Goal: Task Accomplishment & Management: Complete application form

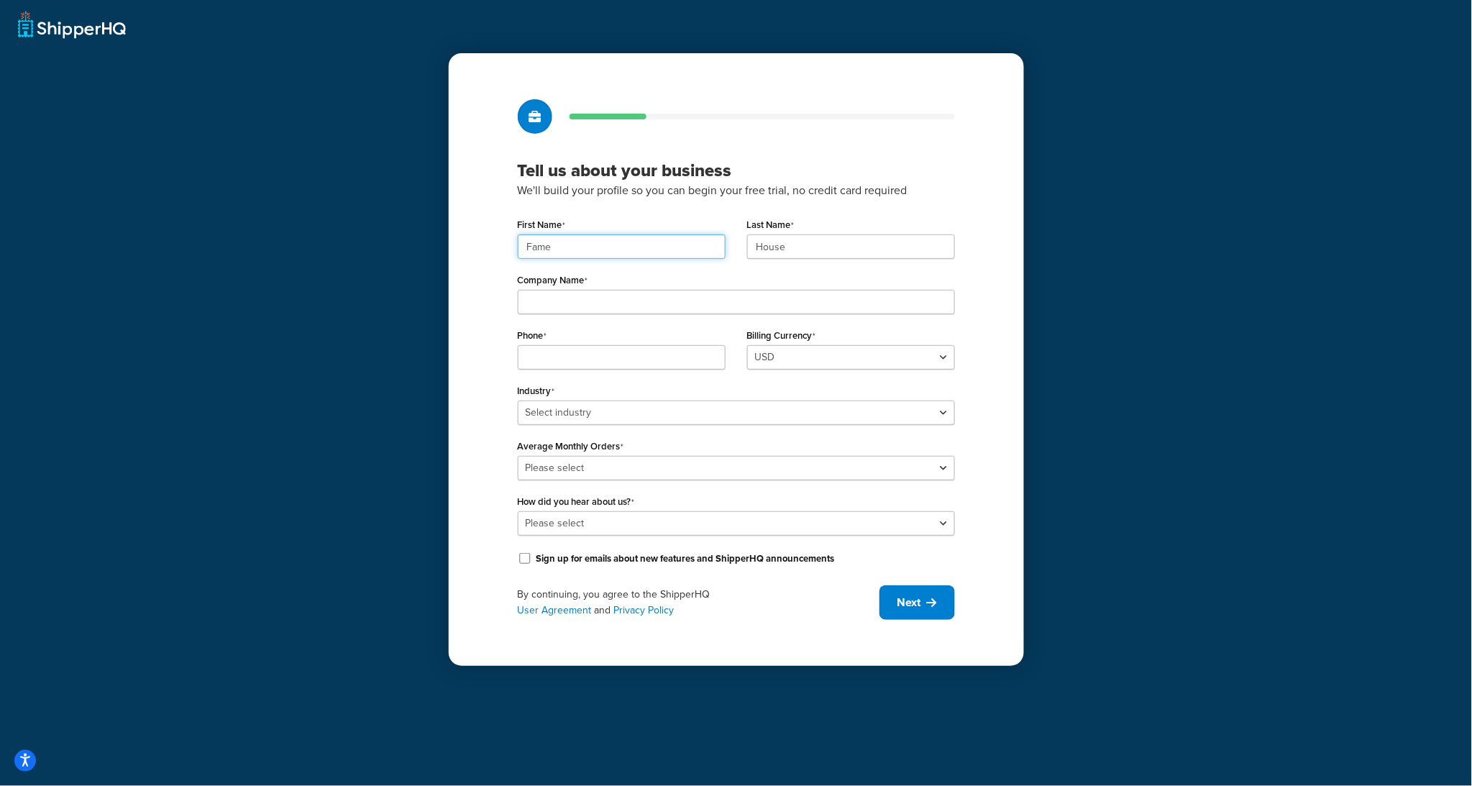
click at [612, 242] on input "Fame" at bounding box center [622, 246] width 208 height 24
paste input "UMG"
type input "UMG"
click at [809, 248] on input "House" at bounding box center [851, 246] width 208 height 24
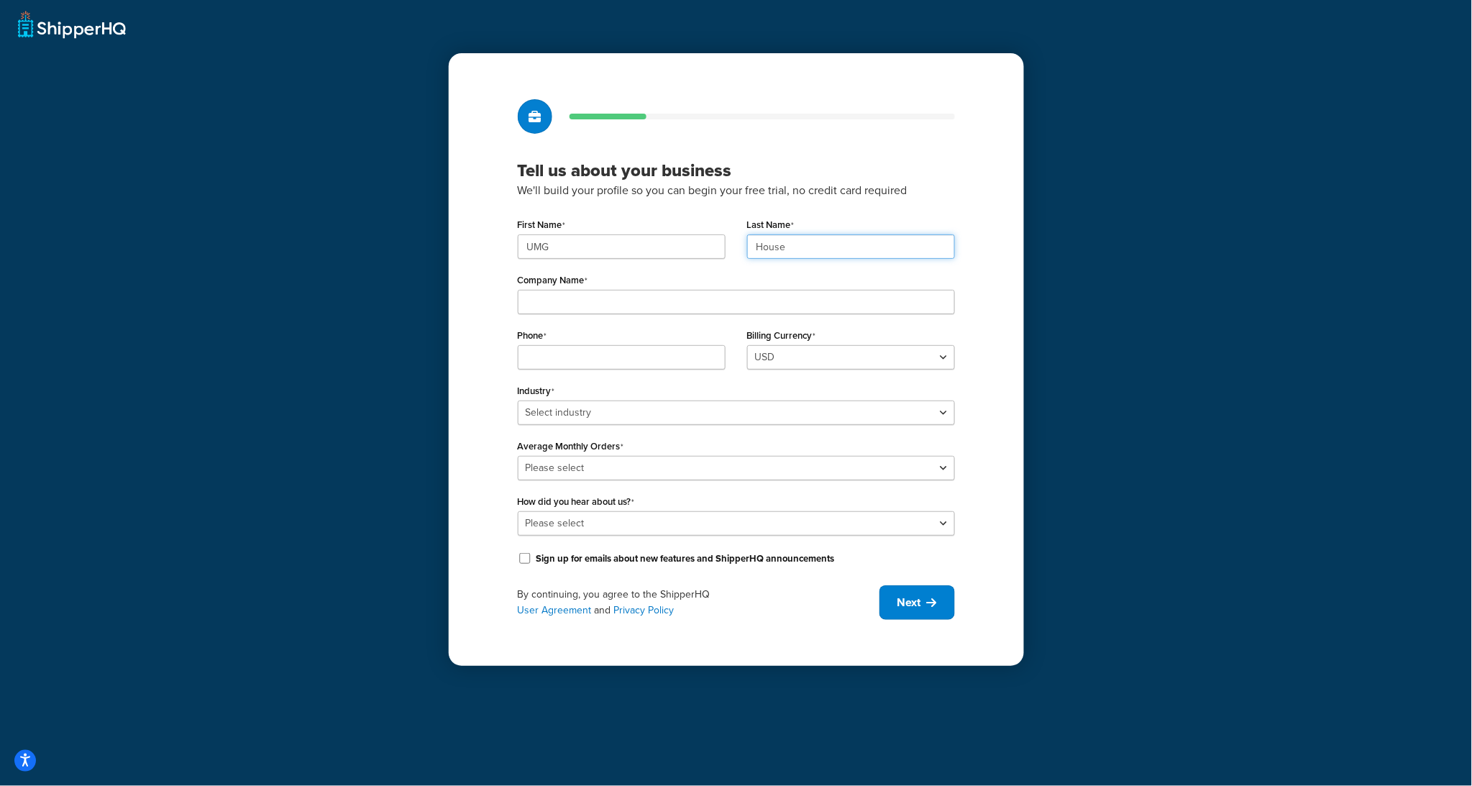
click at [809, 248] on input "House" at bounding box center [851, 246] width 208 height 24
paste input "UMG"
type input "UMG"
click at [600, 295] on input "Company Name" at bounding box center [736, 302] width 437 height 24
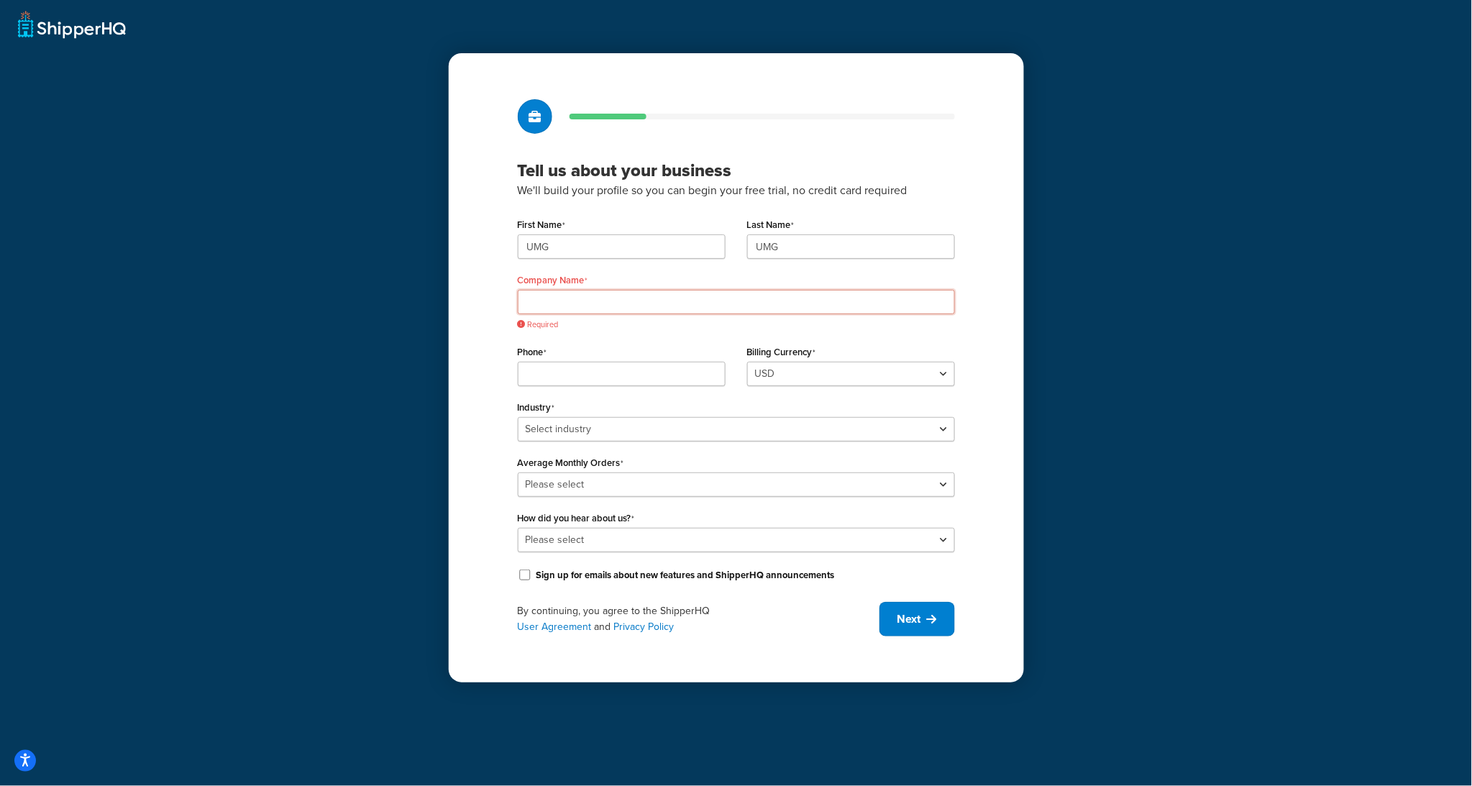
paste input "Universal Music Group"
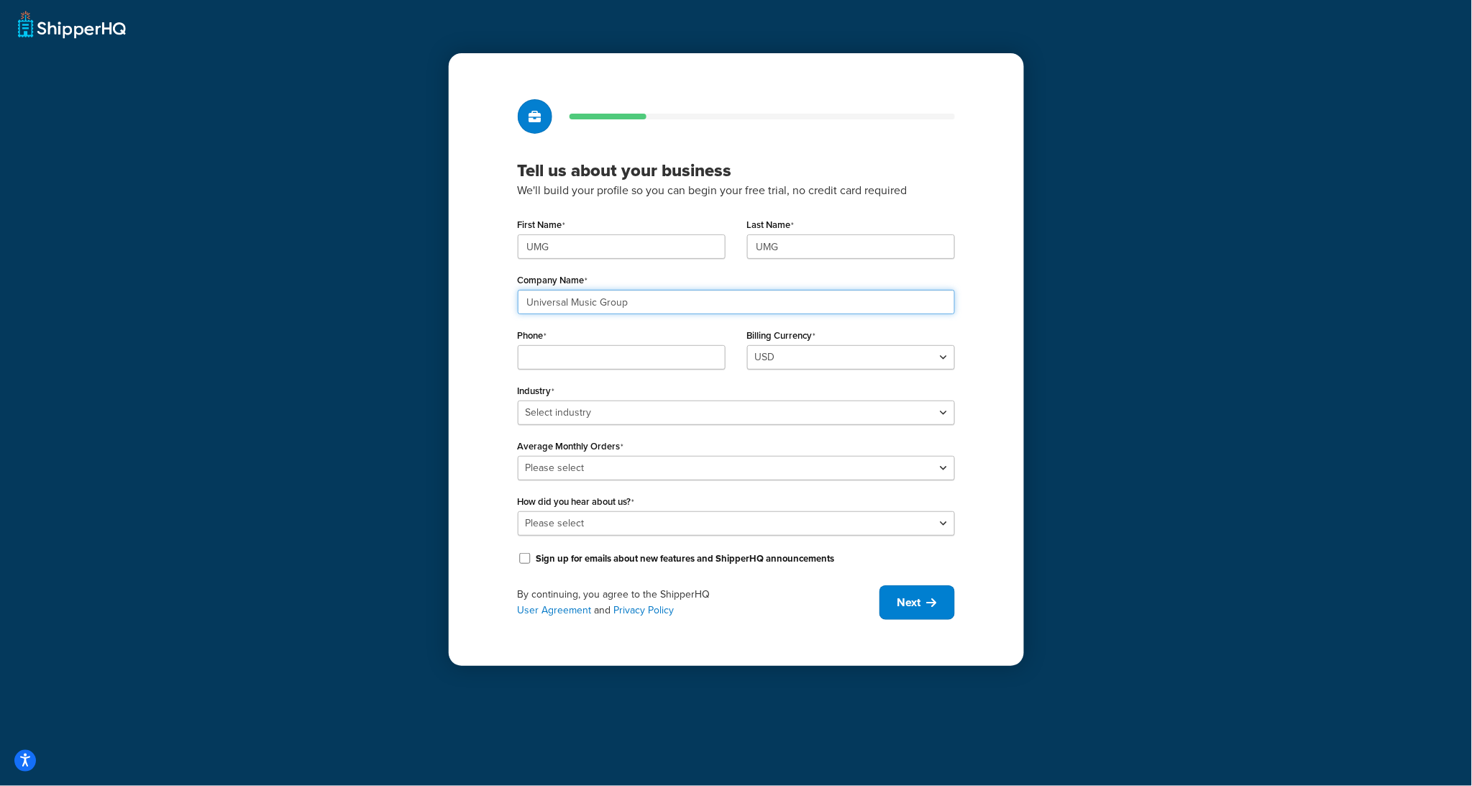
type input "Universal Music Group"
click at [545, 352] on input "Phone" at bounding box center [622, 357] width 208 height 24
paste input "8449137510"
type input "8449137510"
click at [593, 404] on select "Select industry Automotive Adult Agriculture Alcohol, Tobacco & CBD Arts & Craf…" at bounding box center [736, 413] width 437 height 24
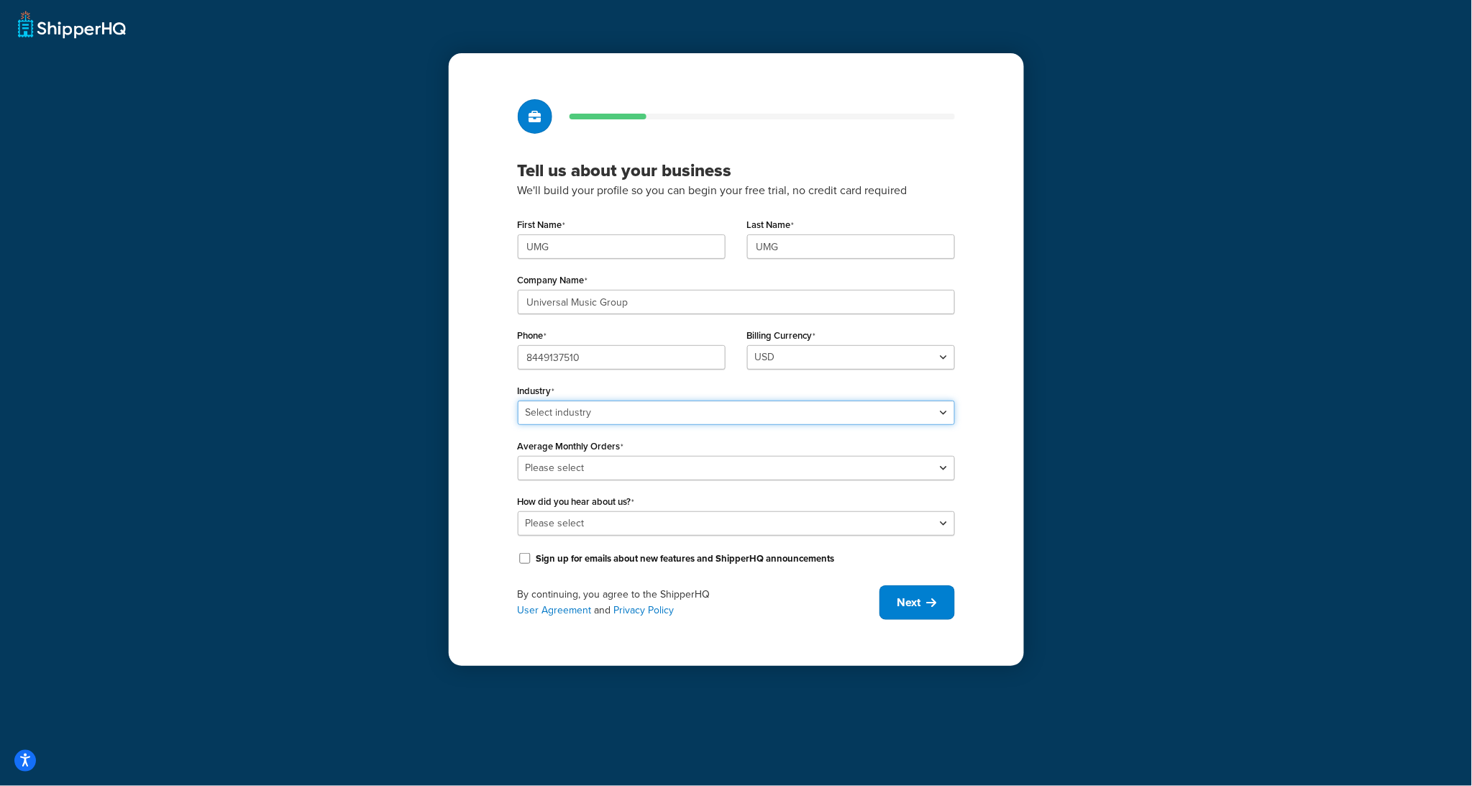
select select "25"
click at [518, 401] on select "Select industry Automotive Adult Agriculture Alcohol, Tobacco & CBD Arts & Craf…" at bounding box center [736, 413] width 437 height 24
click at [573, 460] on select "Please select 0-500 501-1,000 1,001-10,000 10,001-20,000 Over 20,000" at bounding box center [736, 468] width 437 height 24
select select "4"
click at [518, 456] on select "Please select 0-500 501-1,000 1,001-10,000 10,001-20,000 Over 20,000" at bounding box center [736, 468] width 437 height 24
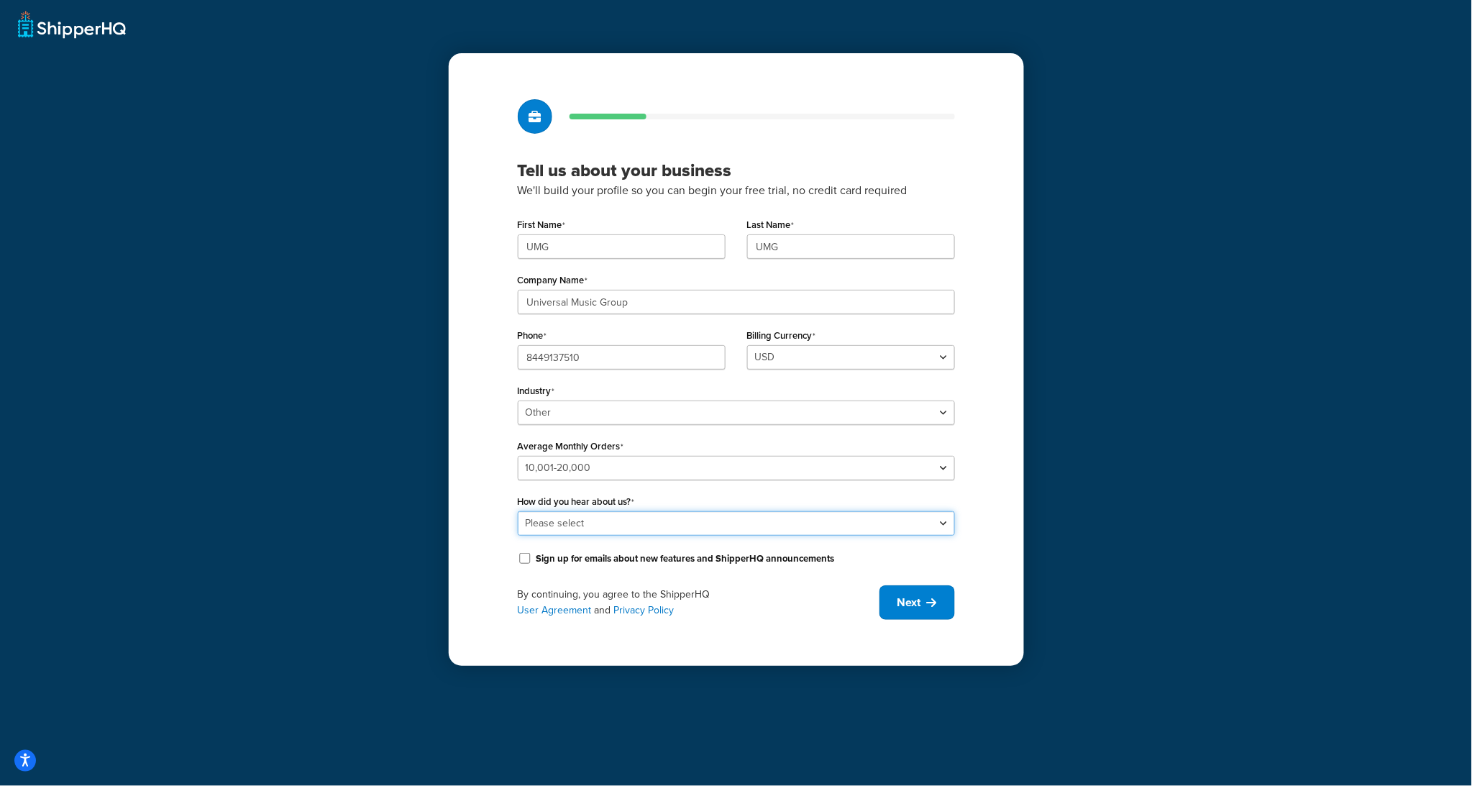
click at [592, 531] on select "Please select Online Search App Store or Marketplace Listing Referred by Agency…" at bounding box center [736, 523] width 437 height 24
select select "10"
click at [518, 511] on select "Please select Online Search App Store or Marketplace Listing Referred by Agency…" at bounding box center [736, 523] width 437 height 24
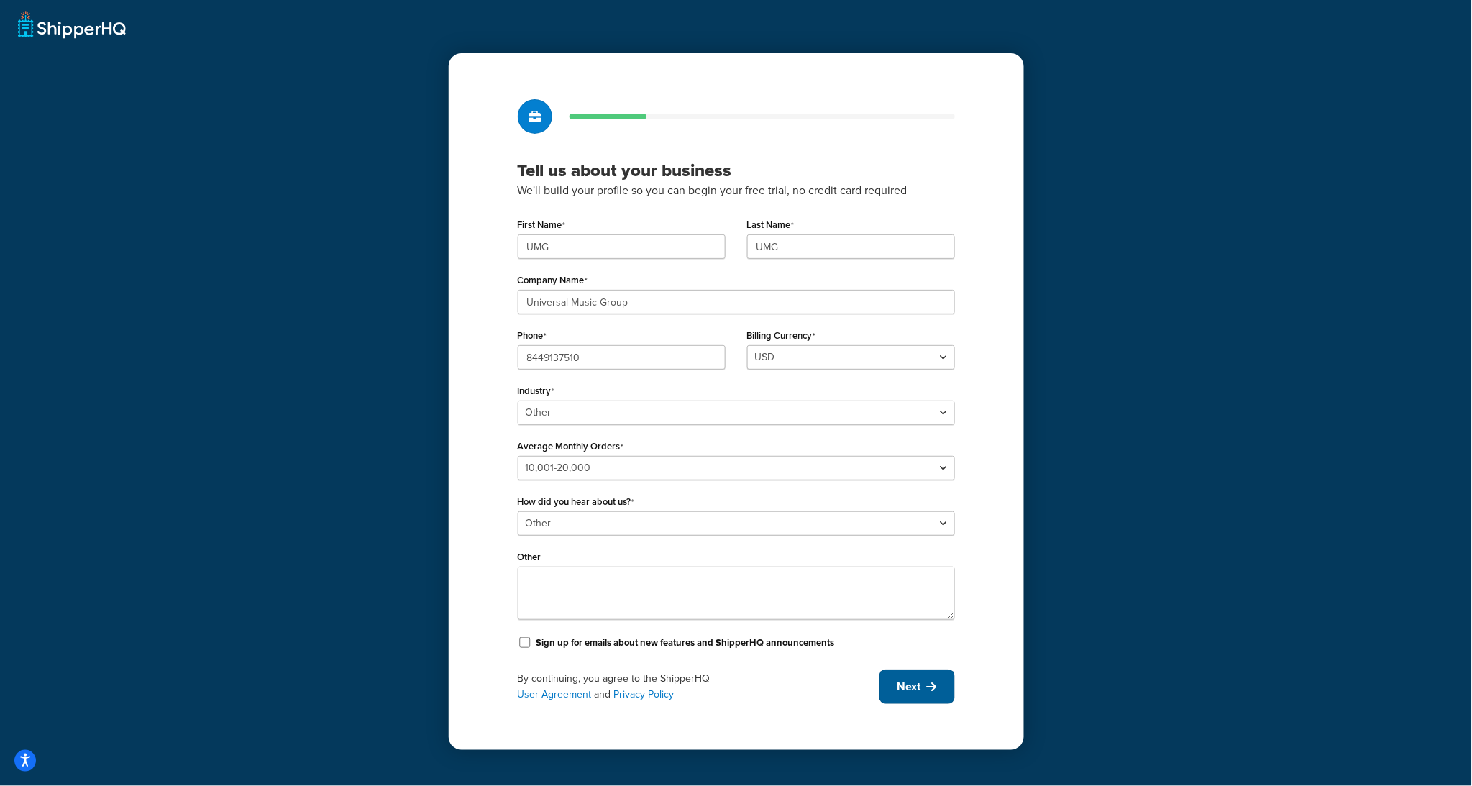
click at [911, 693] on span "Next" at bounding box center [910, 687] width 24 height 16
click at [902, 694] on div "By continuing, you agree to the ShipperHQ User Agreement and Privacy Policy Next" at bounding box center [736, 687] width 437 height 35
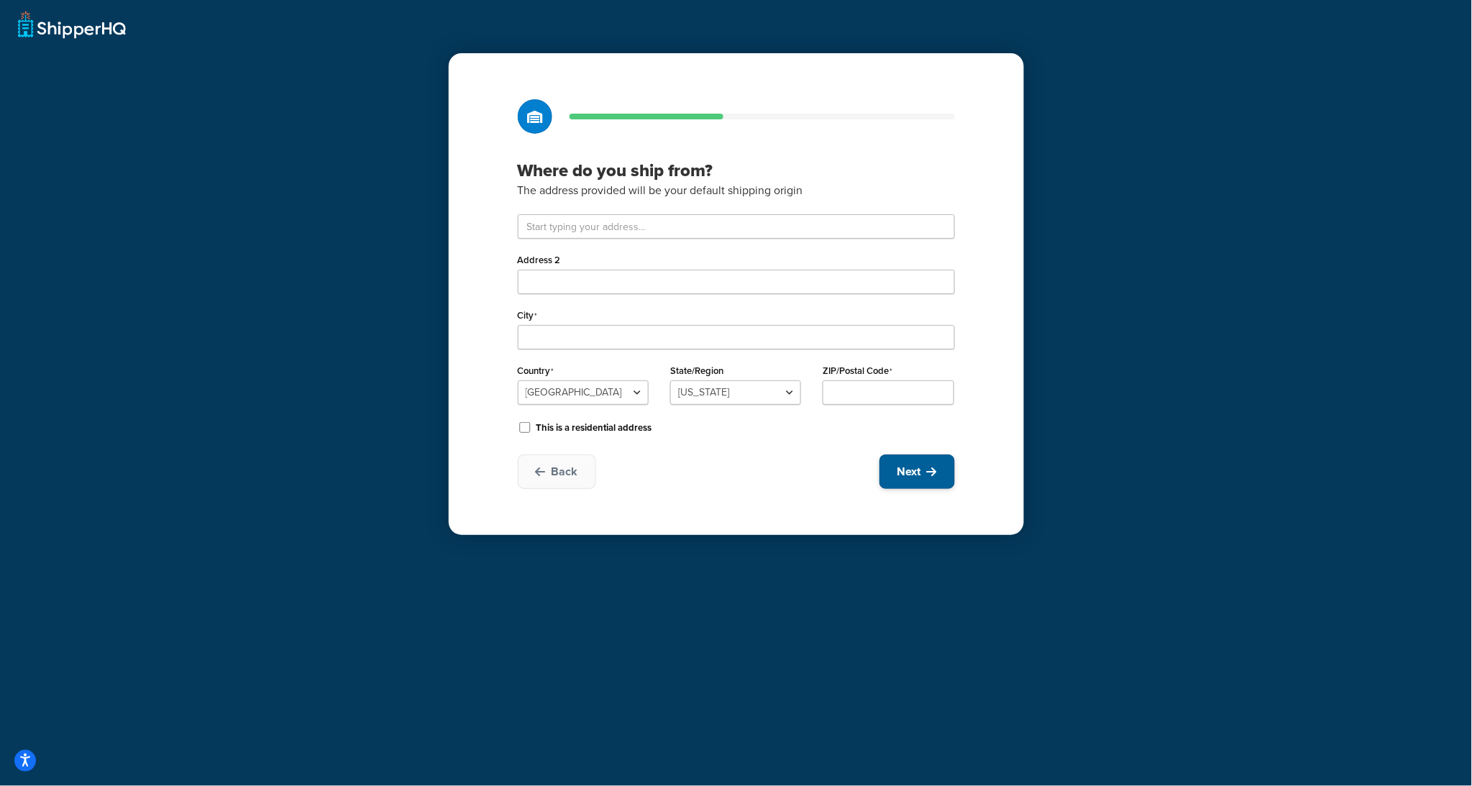
click at [924, 465] on button "Next" at bounding box center [918, 472] width 76 height 35
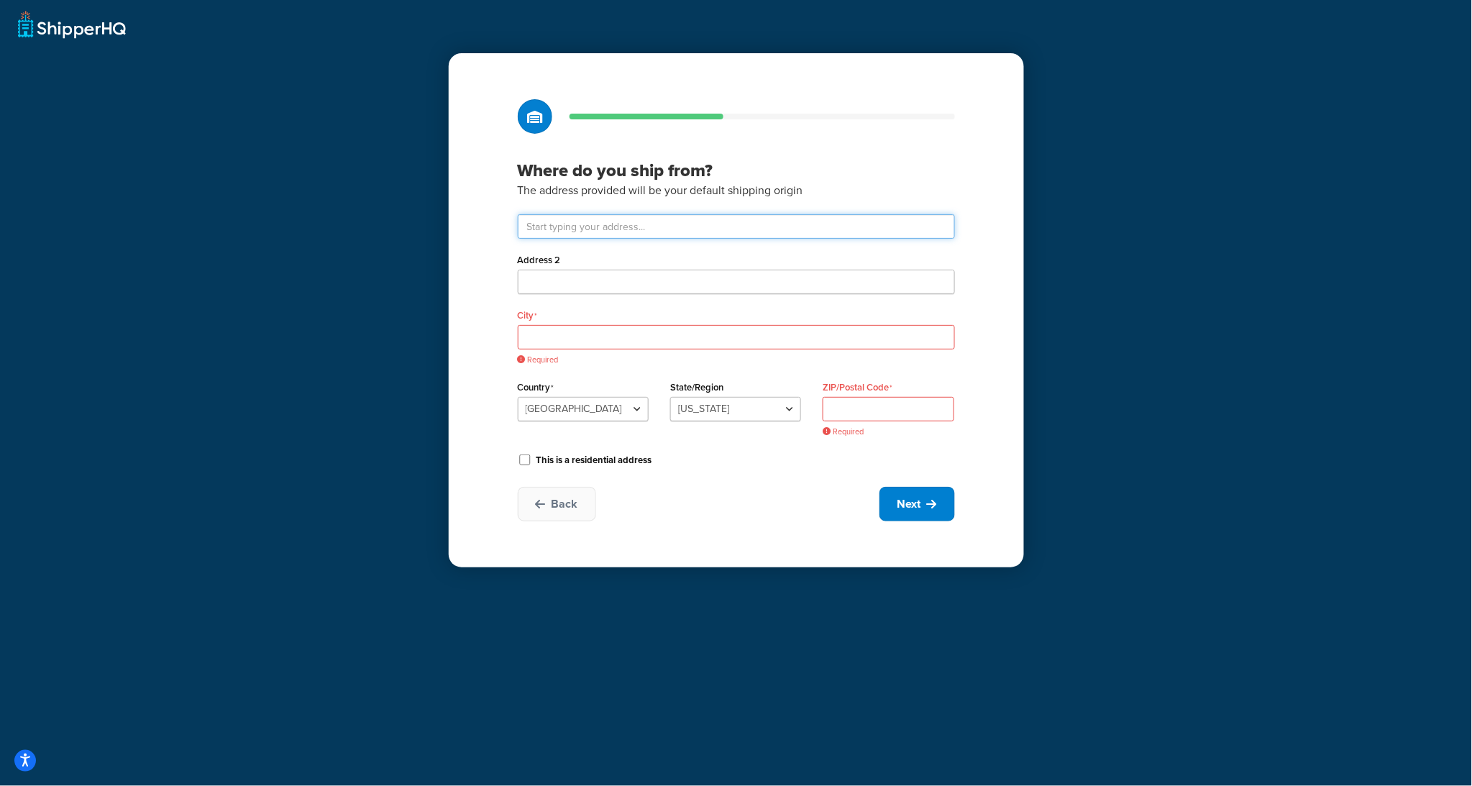
click at [551, 227] on input "text" at bounding box center [736, 226] width 437 height 24
click at [588, 228] on input "text" at bounding box center [736, 226] width 437 height 24
paste input "123 S Broad St, 26th Floor"
type input "123 S Broad St 26th floor"
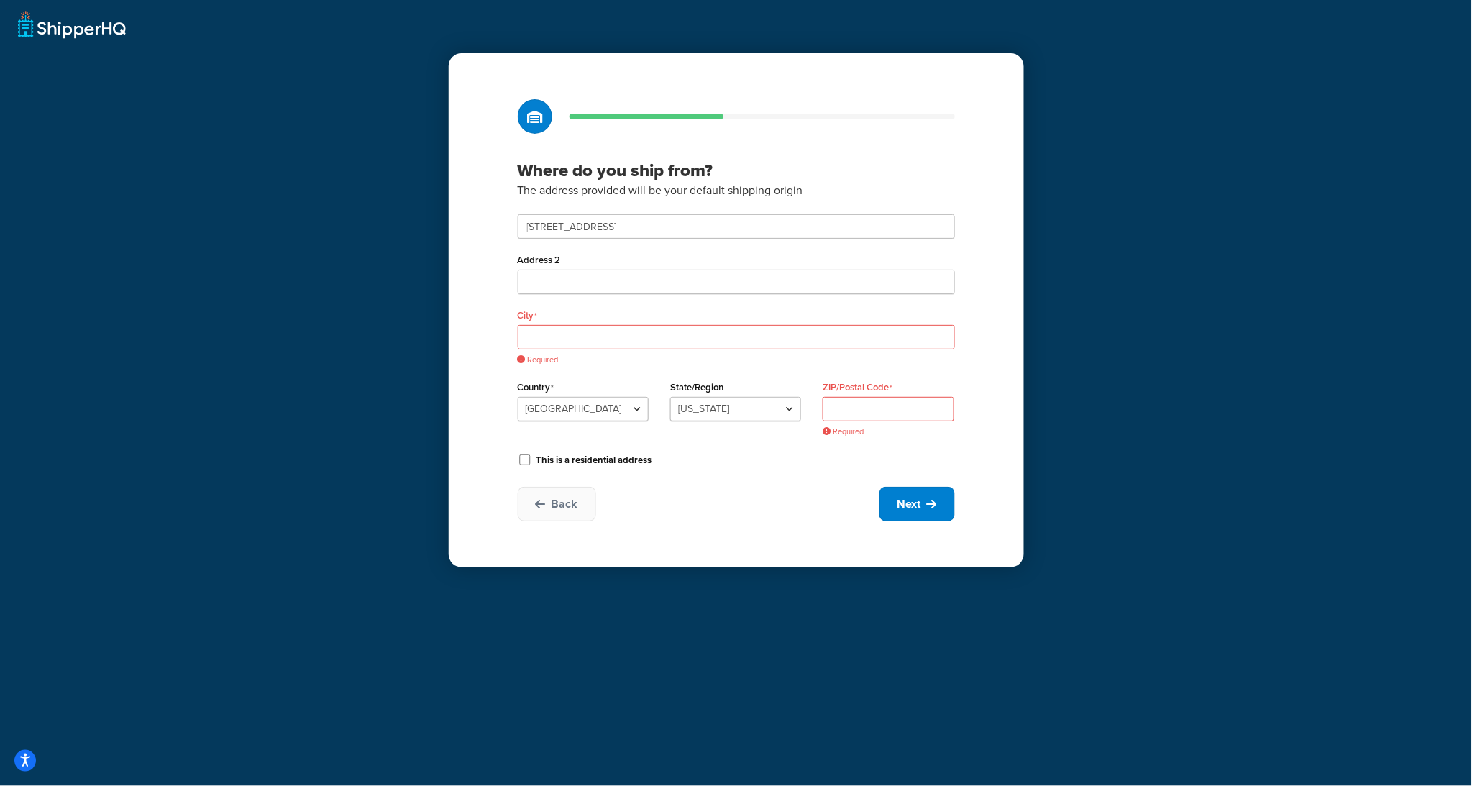
type input "Philadelphia"
select select "38"
type input "19109"
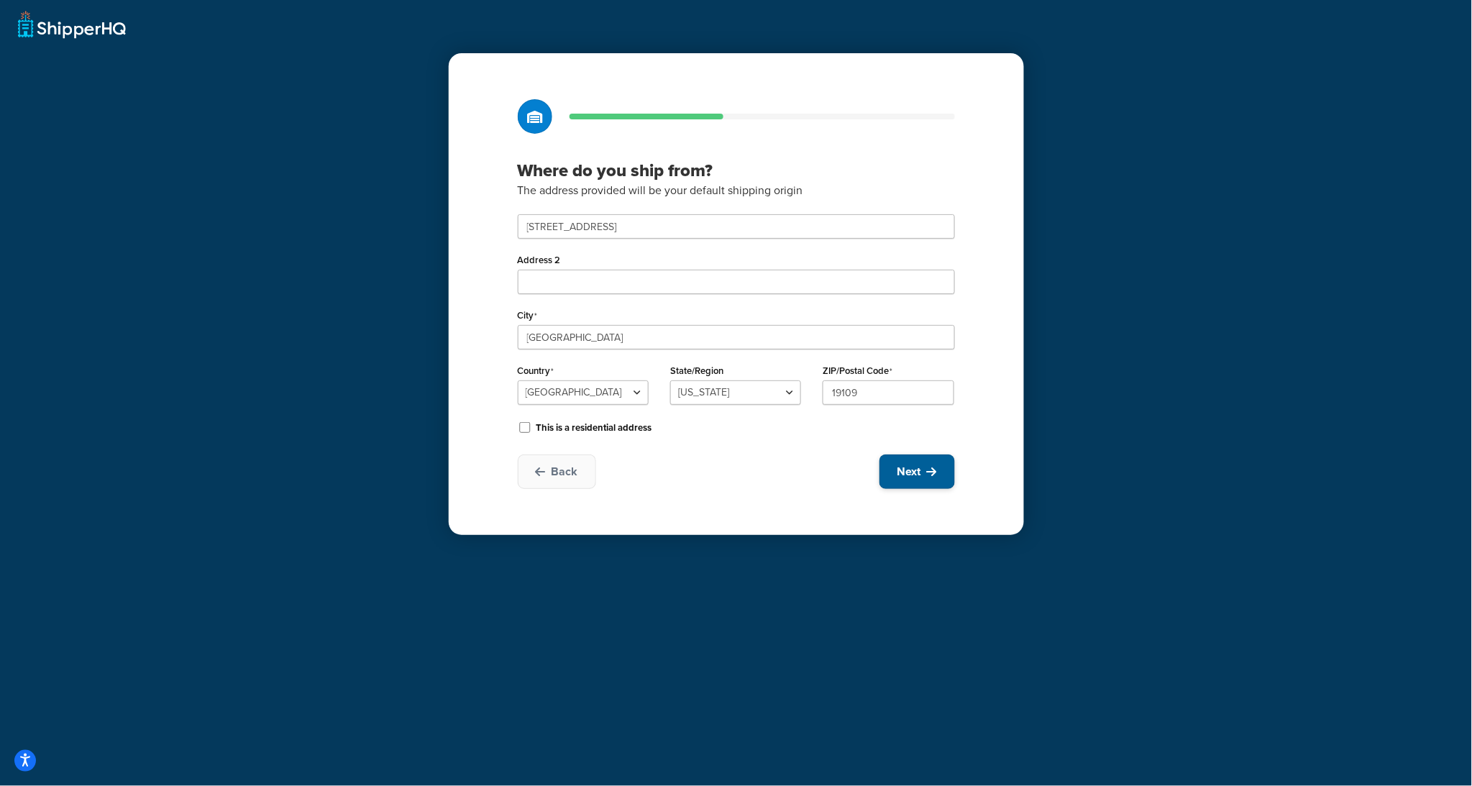
click at [924, 470] on button "Next" at bounding box center [918, 472] width 76 height 35
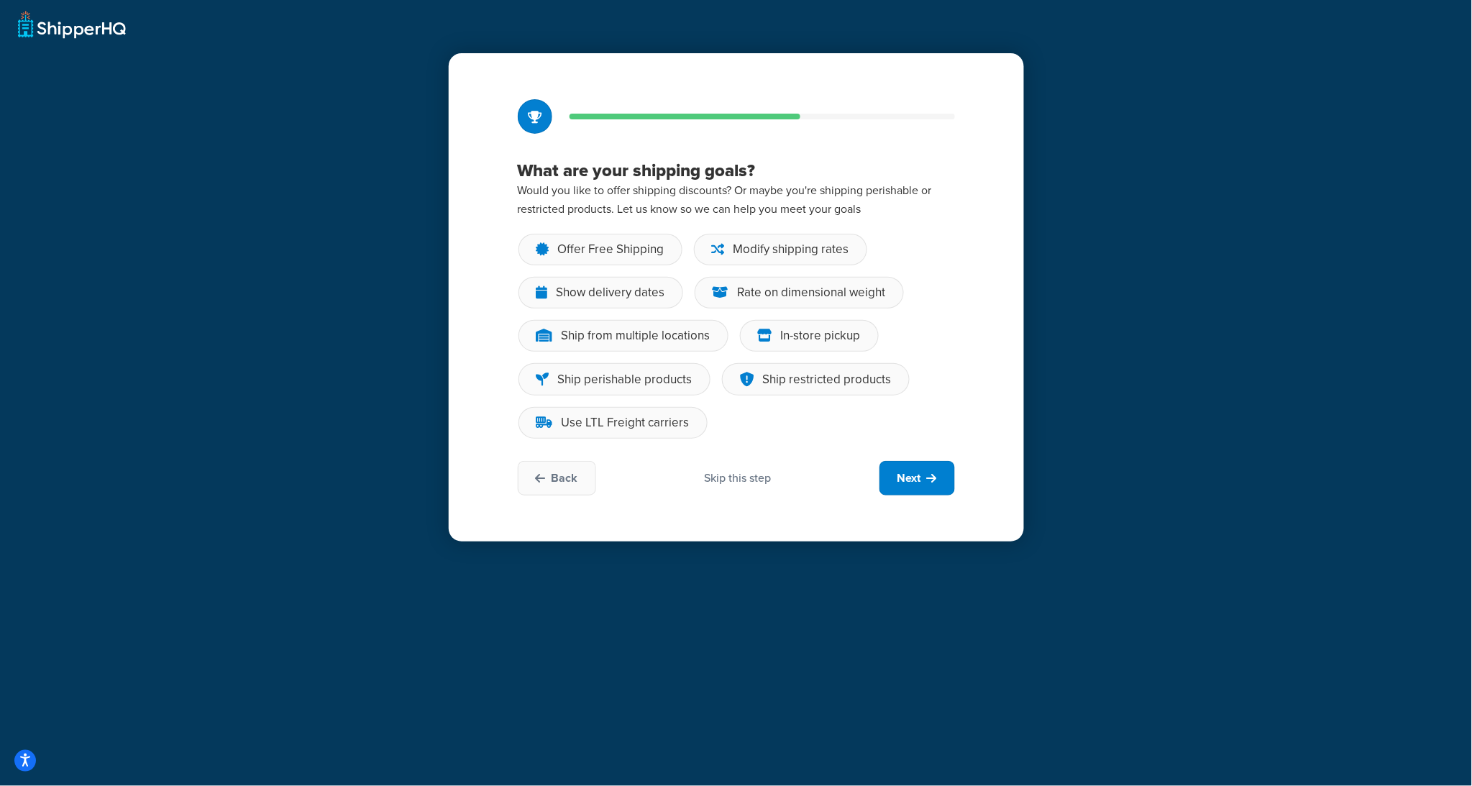
click at [766, 477] on div "Skip this step" at bounding box center [737, 478] width 67 height 16
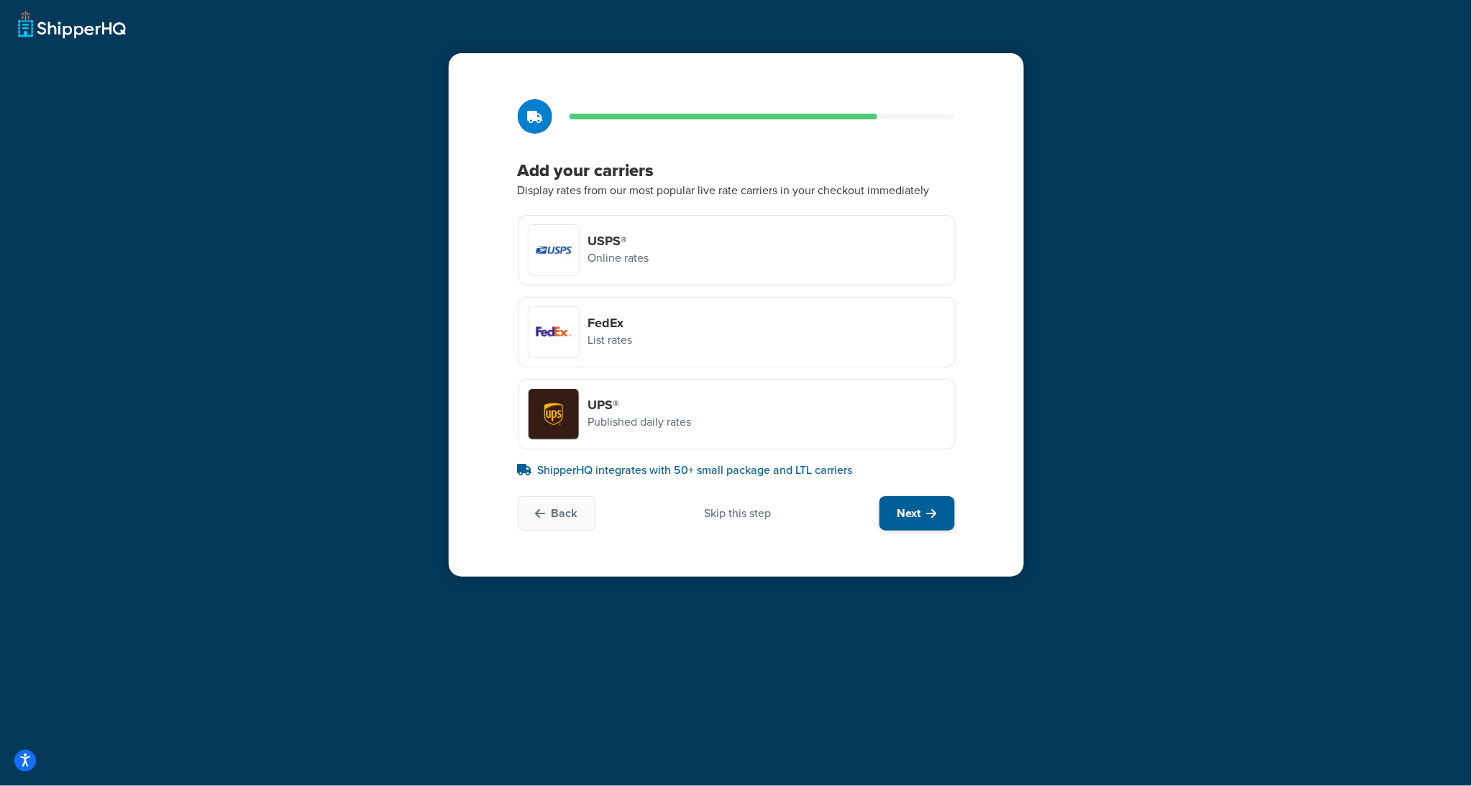
click at [911, 511] on span "Next" at bounding box center [910, 514] width 24 height 16
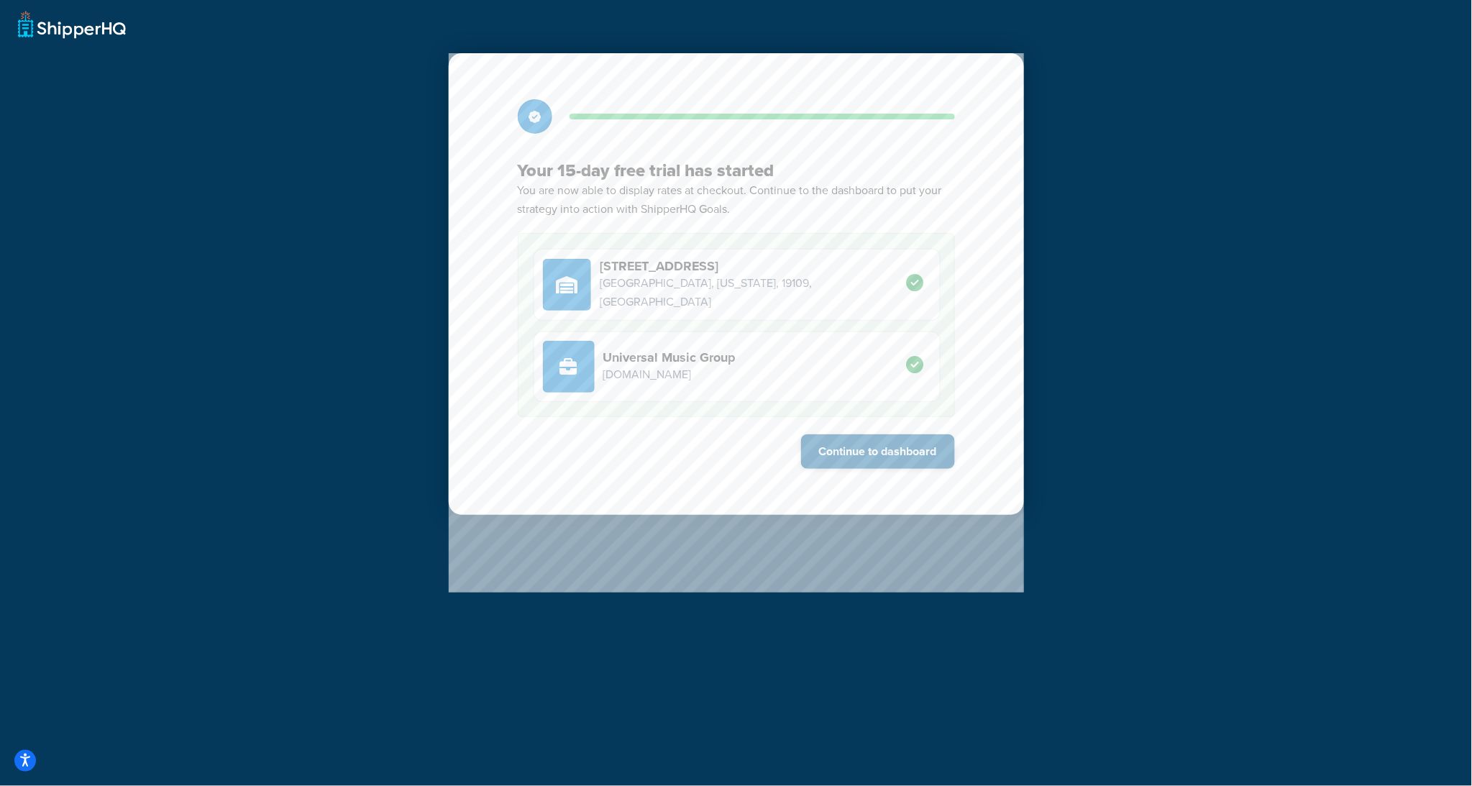
click at [880, 445] on button "Continue to dashboard" at bounding box center [878, 451] width 154 height 35
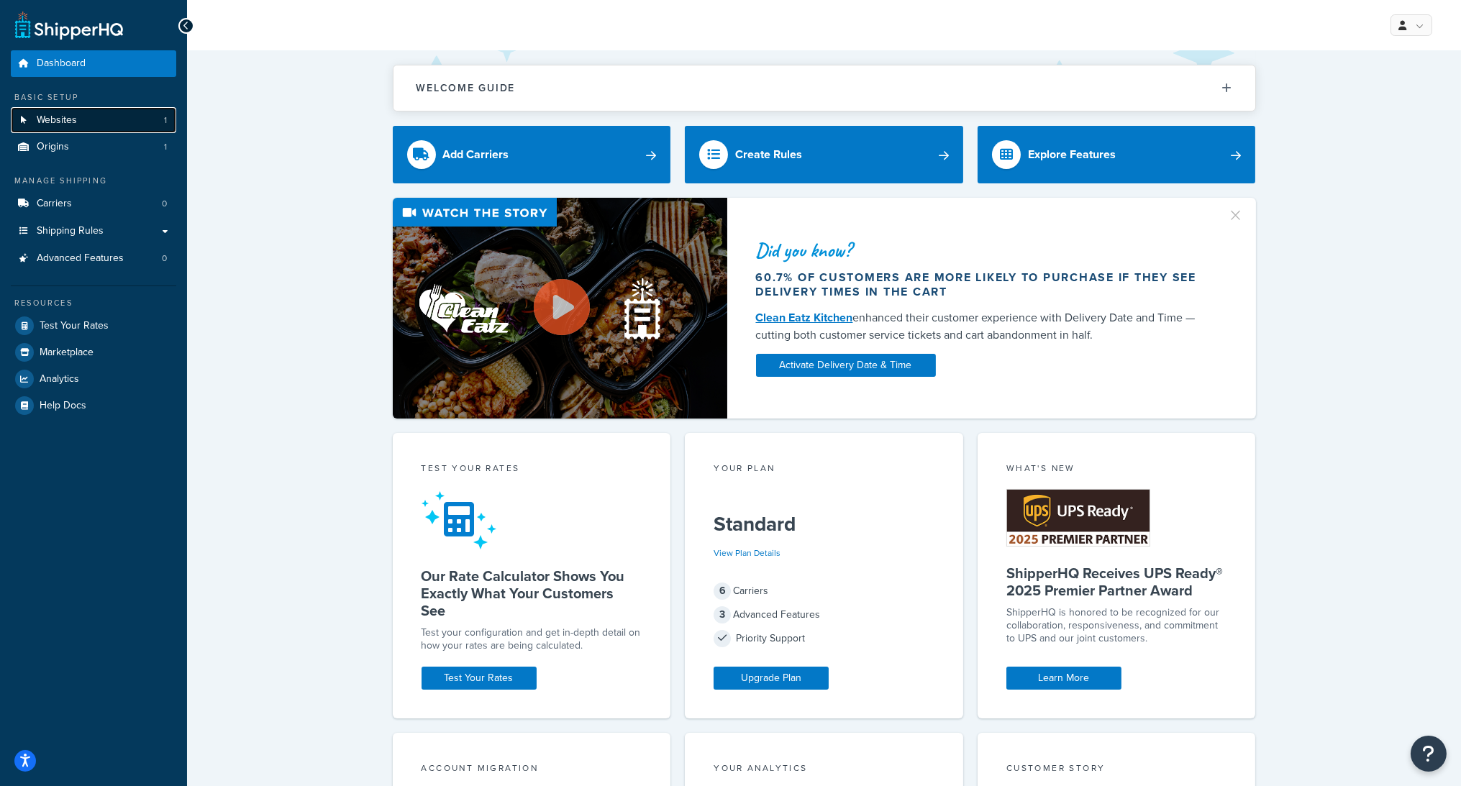
click at [65, 114] on span "Websites" at bounding box center [57, 120] width 40 height 12
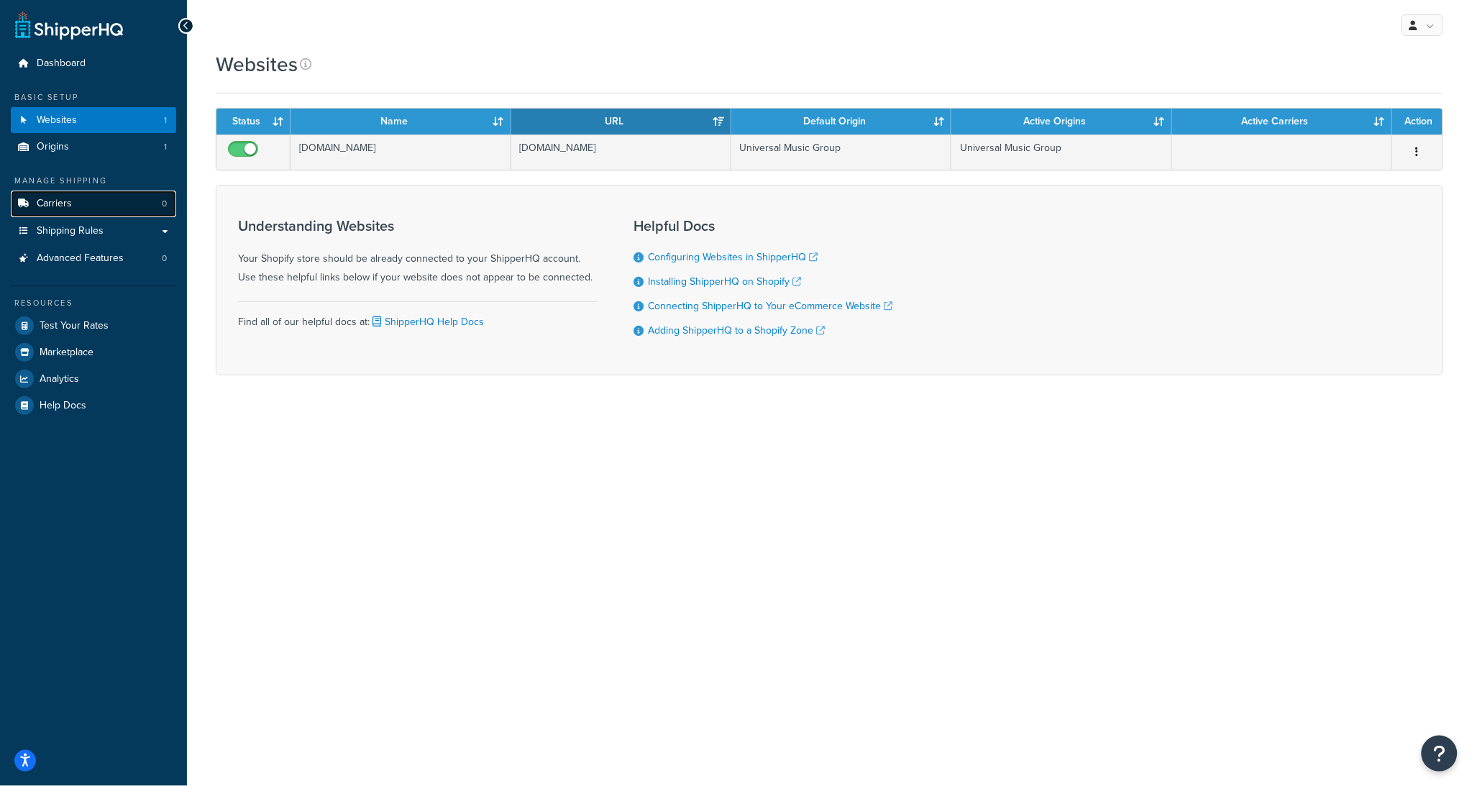
click at [35, 202] on link "Carriers 0" at bounding box center [93, 204] width 165 height 27
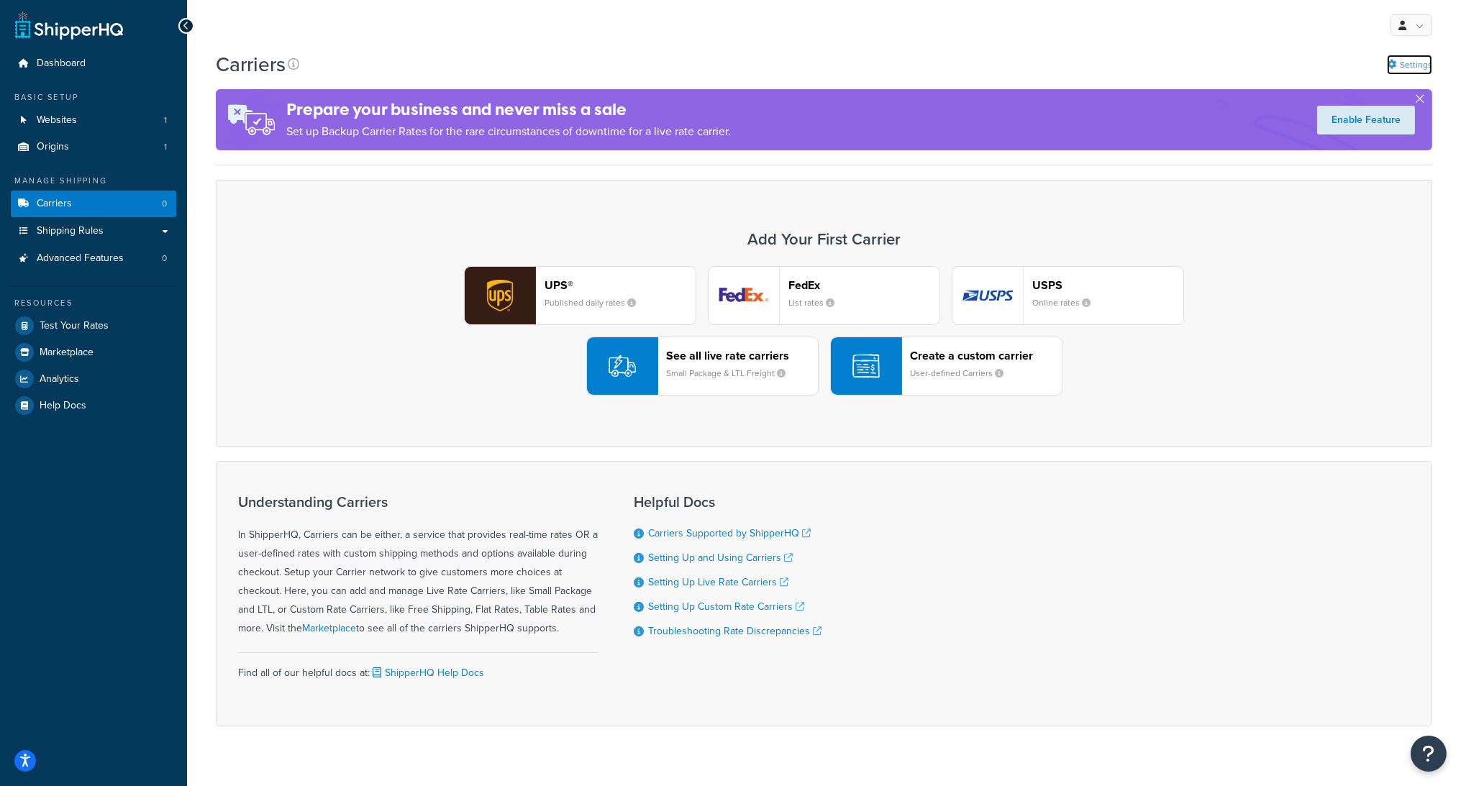
click at [1408, 62] on link "Settings" at bounding box center [1409, 65] width 45 height 20
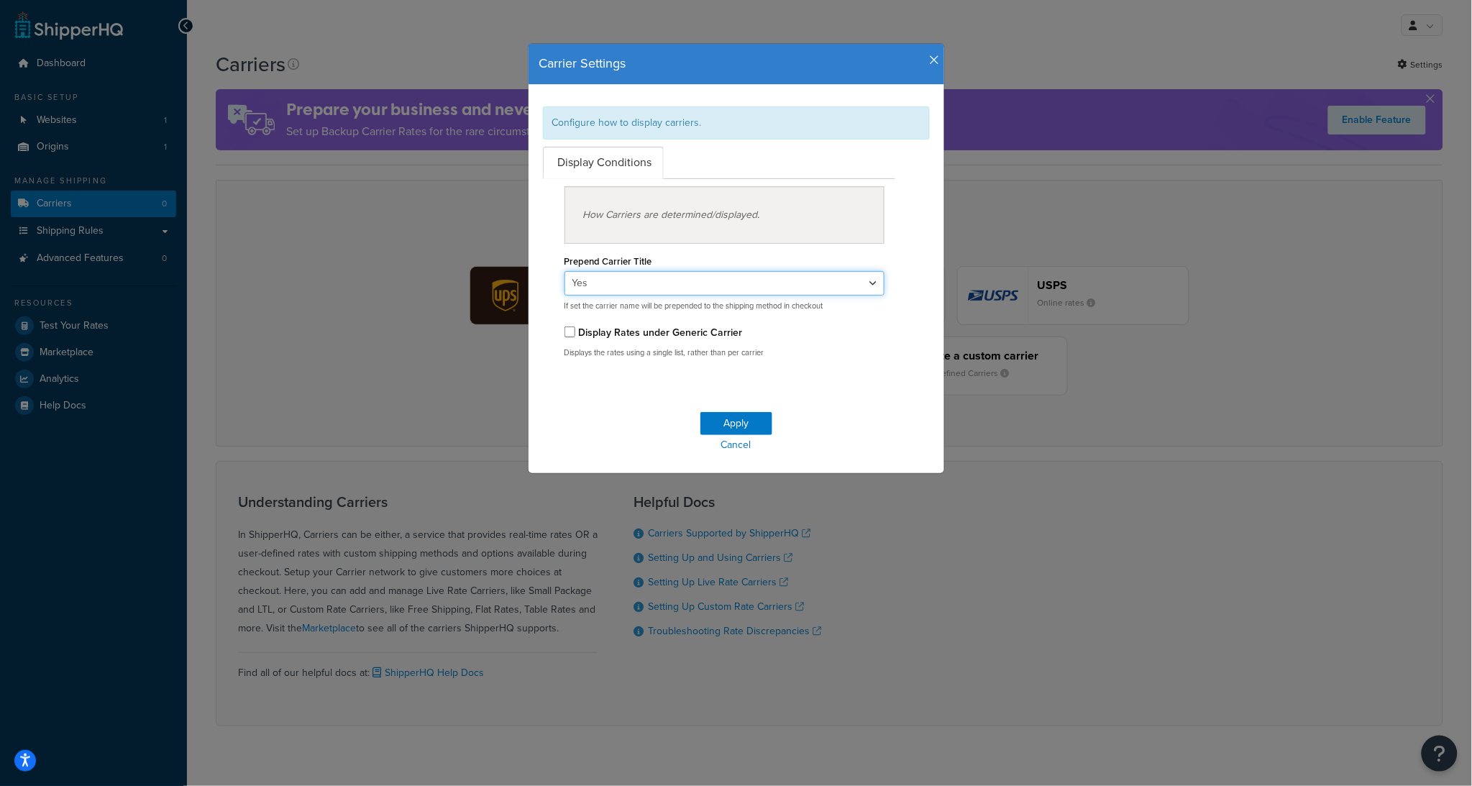
click at [694, 281] on select "Yes No" at bounding box center [725, 283] width 321 height 24
select select "false"
click at [565, 271] on select "Yes No" at bounding box center [725, 283] width 321 height 24
click at [736, 427] on button "Apply" at bounding box center [737, 423] width 72 height 23
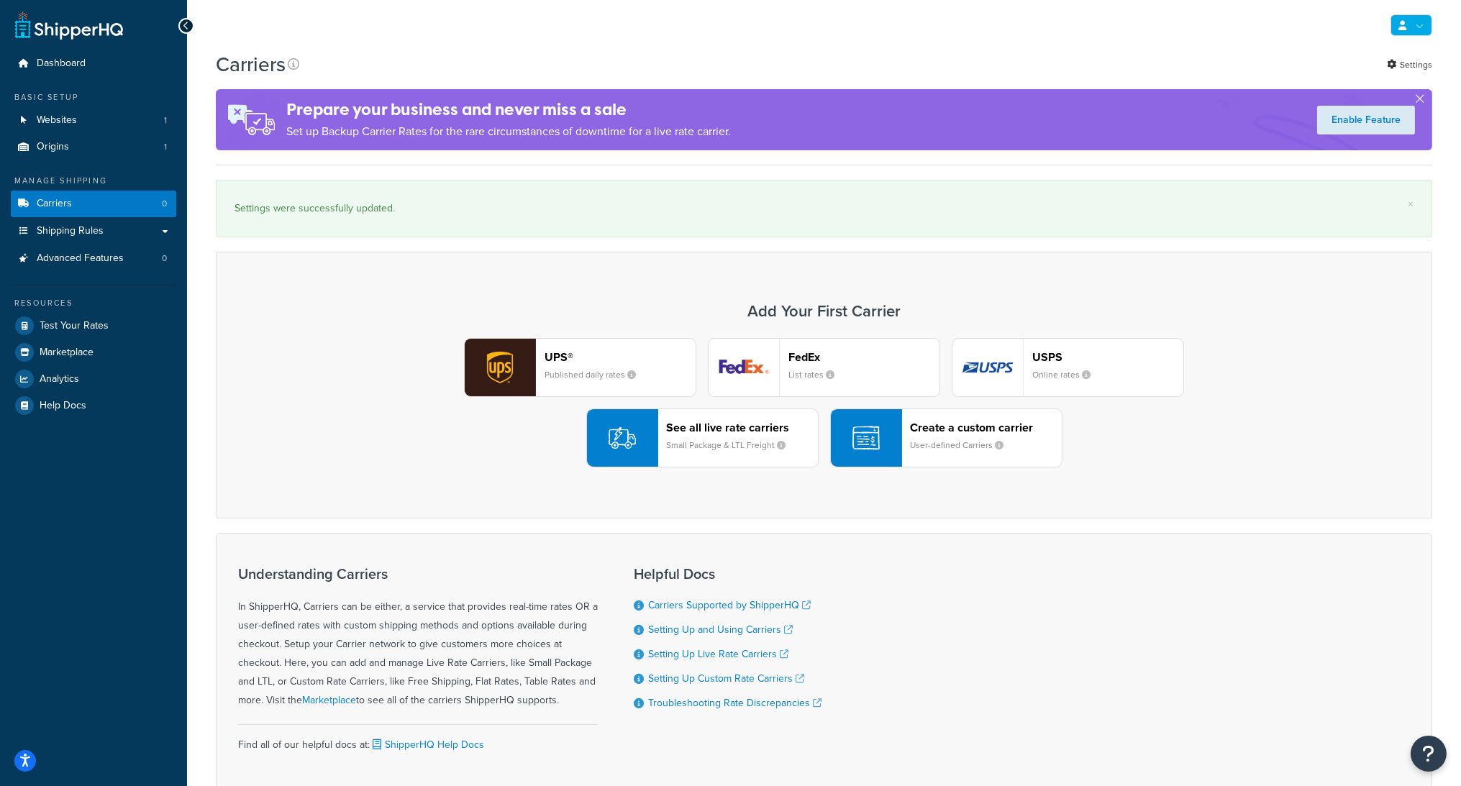
click at [1404, 27] on icon at bounding box center [1402, 25] width 8 height 9
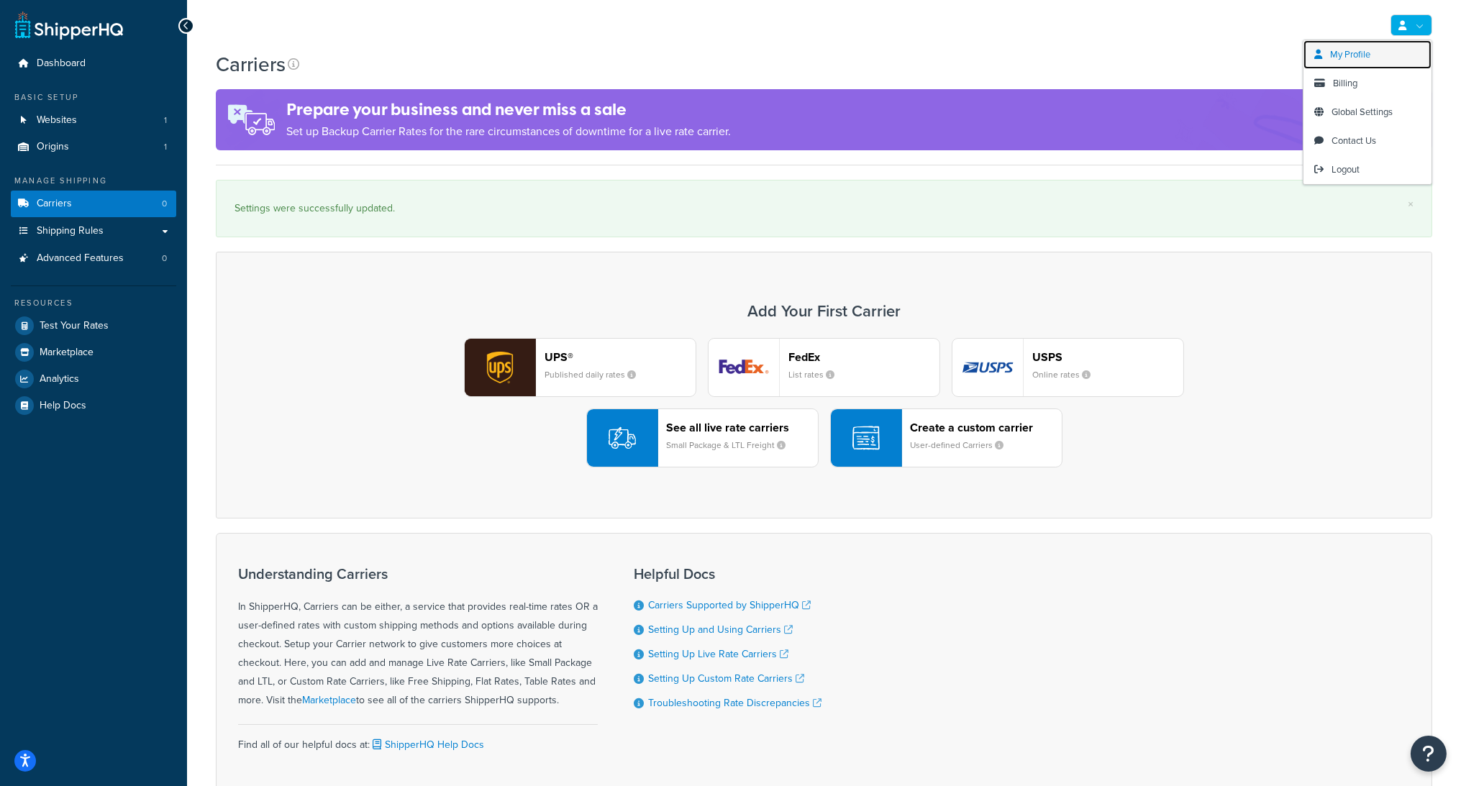
click at [1372, 45] on link "My Profile" at bounding box center [1367, 54] width 128 height 29
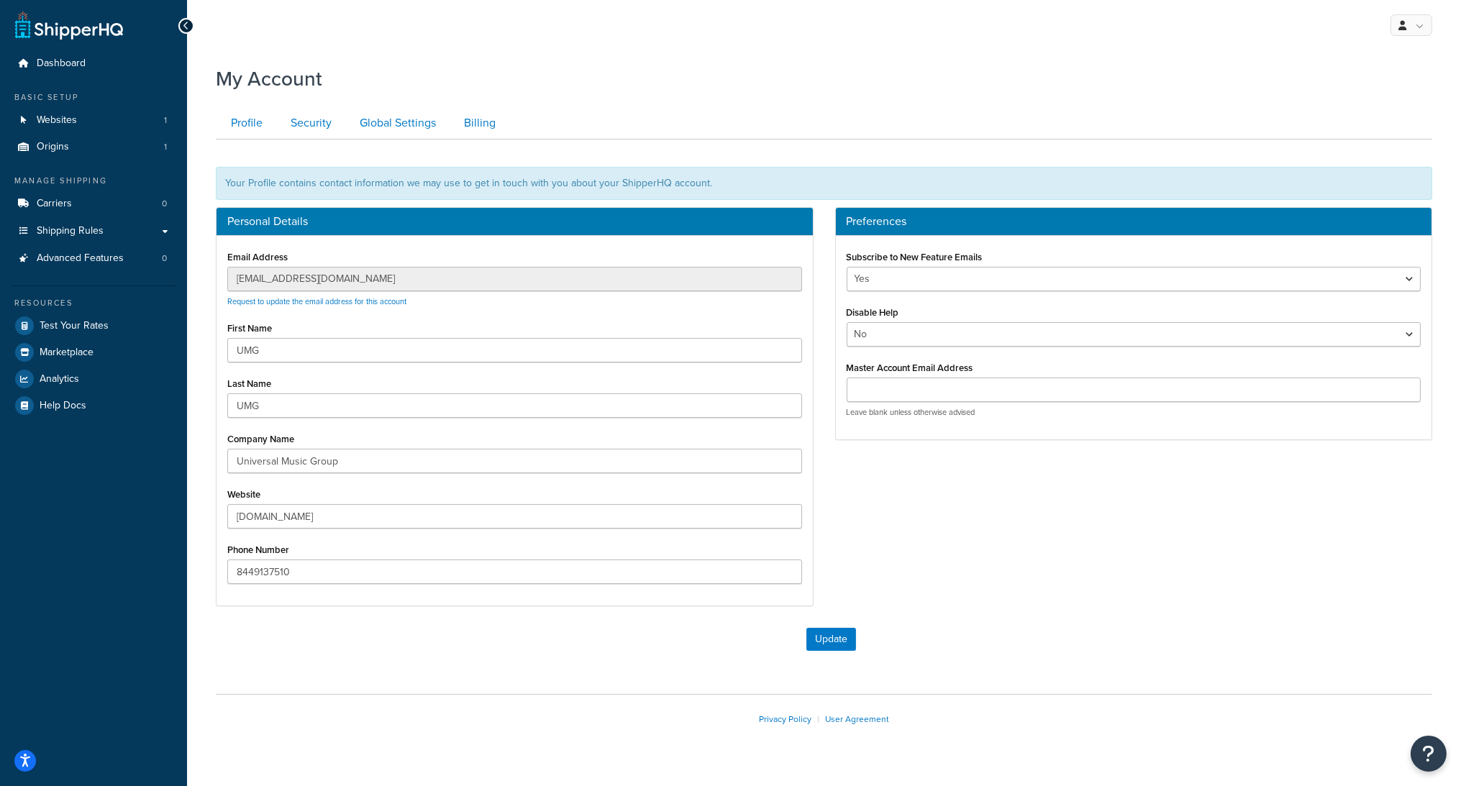
click at [893, 380] on div "Master Account Email Address Leave blank unless otherwise advised" at bounding box center [1134, 387] width 575 height 60
click at [892, 385] on input "Master Account Email Address" at bounding box center [1134, 390] width 575 height 24
paste input "customercare@famehouse.net"
type input "customercare@famehouse.net"
click at [831, 629] on button "Update" at bounding box center [831, 639] width 50 height 23
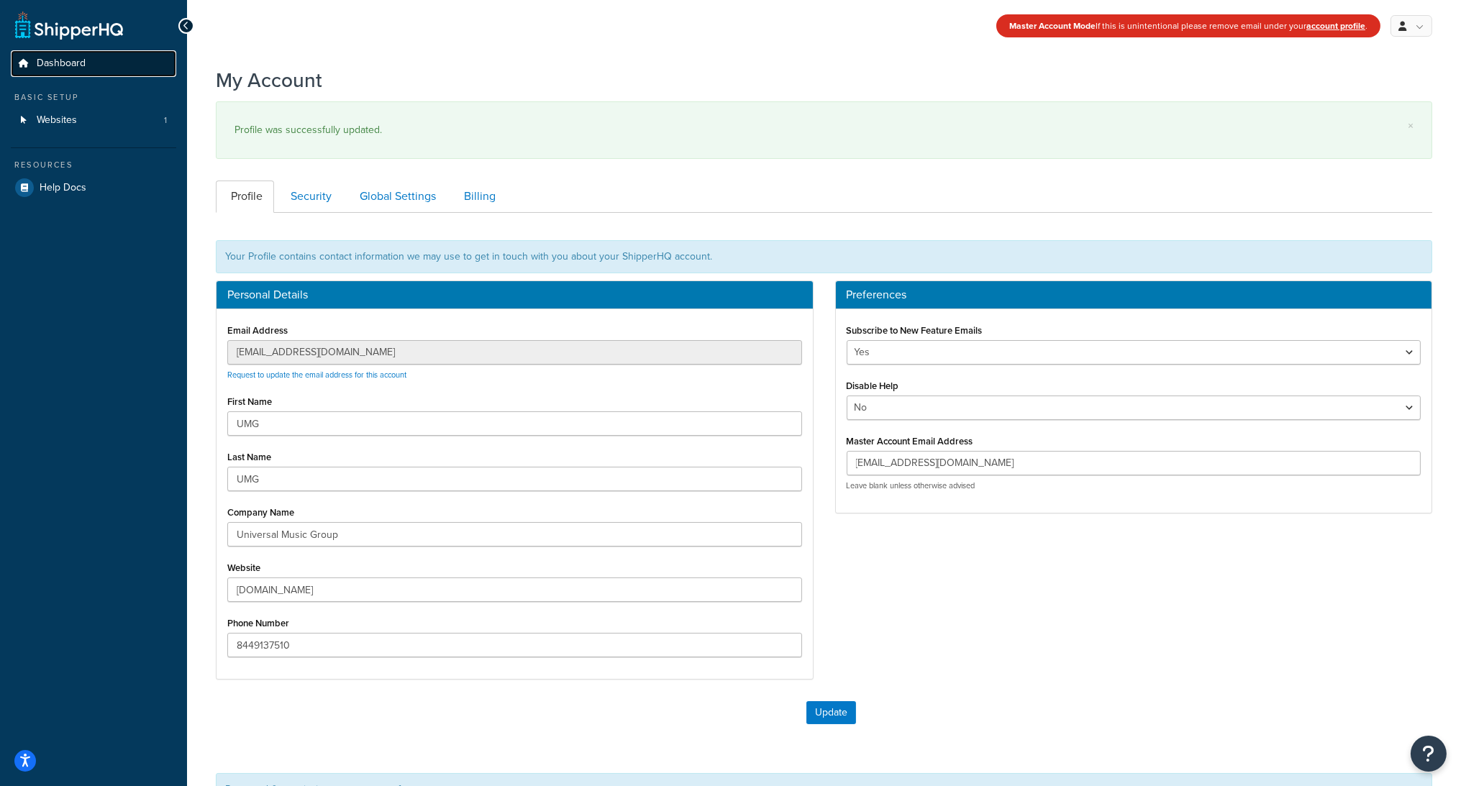
click at [86, 71] on link "Dashboard" at bounding box center [93, 63] width 165 height 27
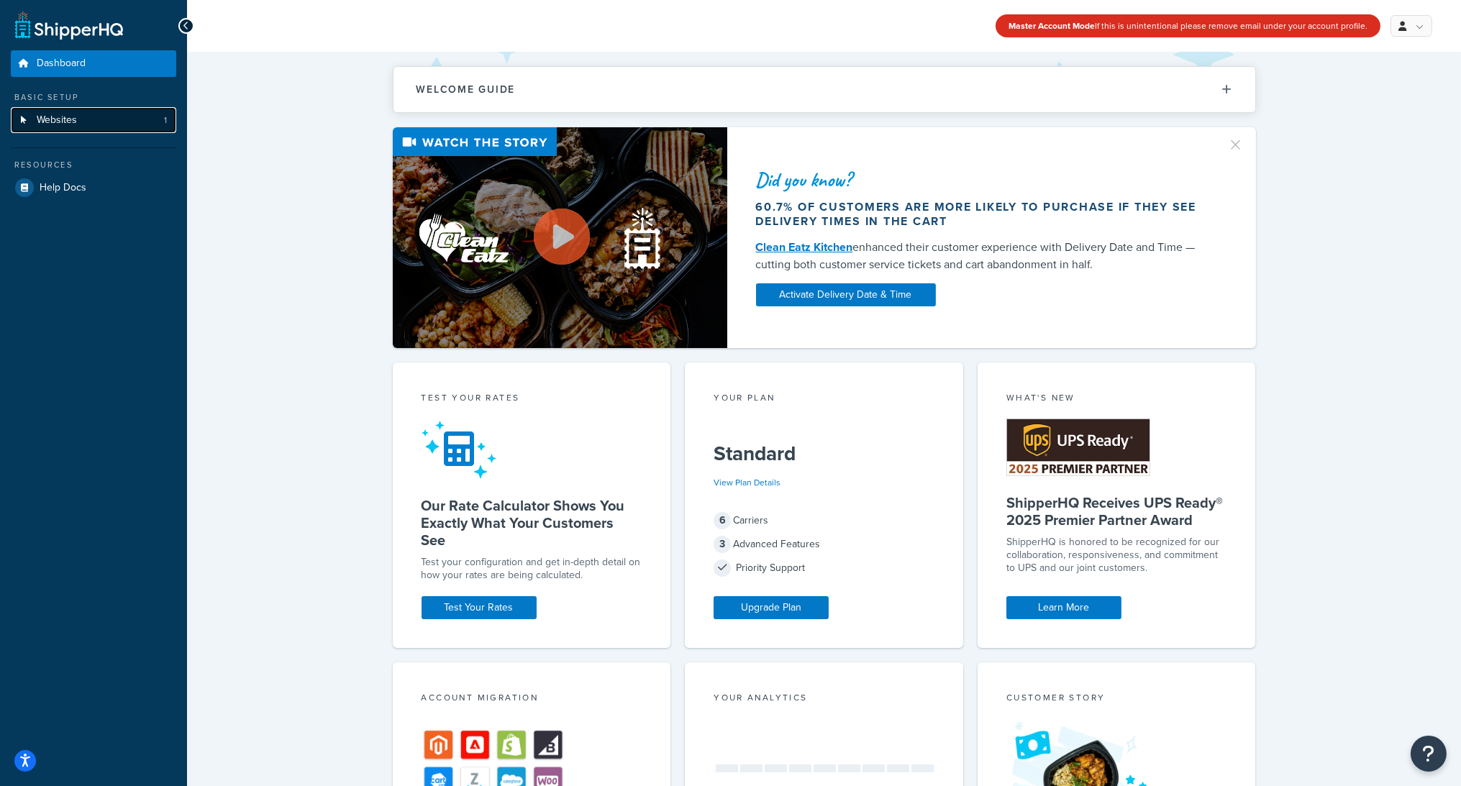
click at [66, 124] on span "Websites" at bounding box center [57, 120] width 40 height 12
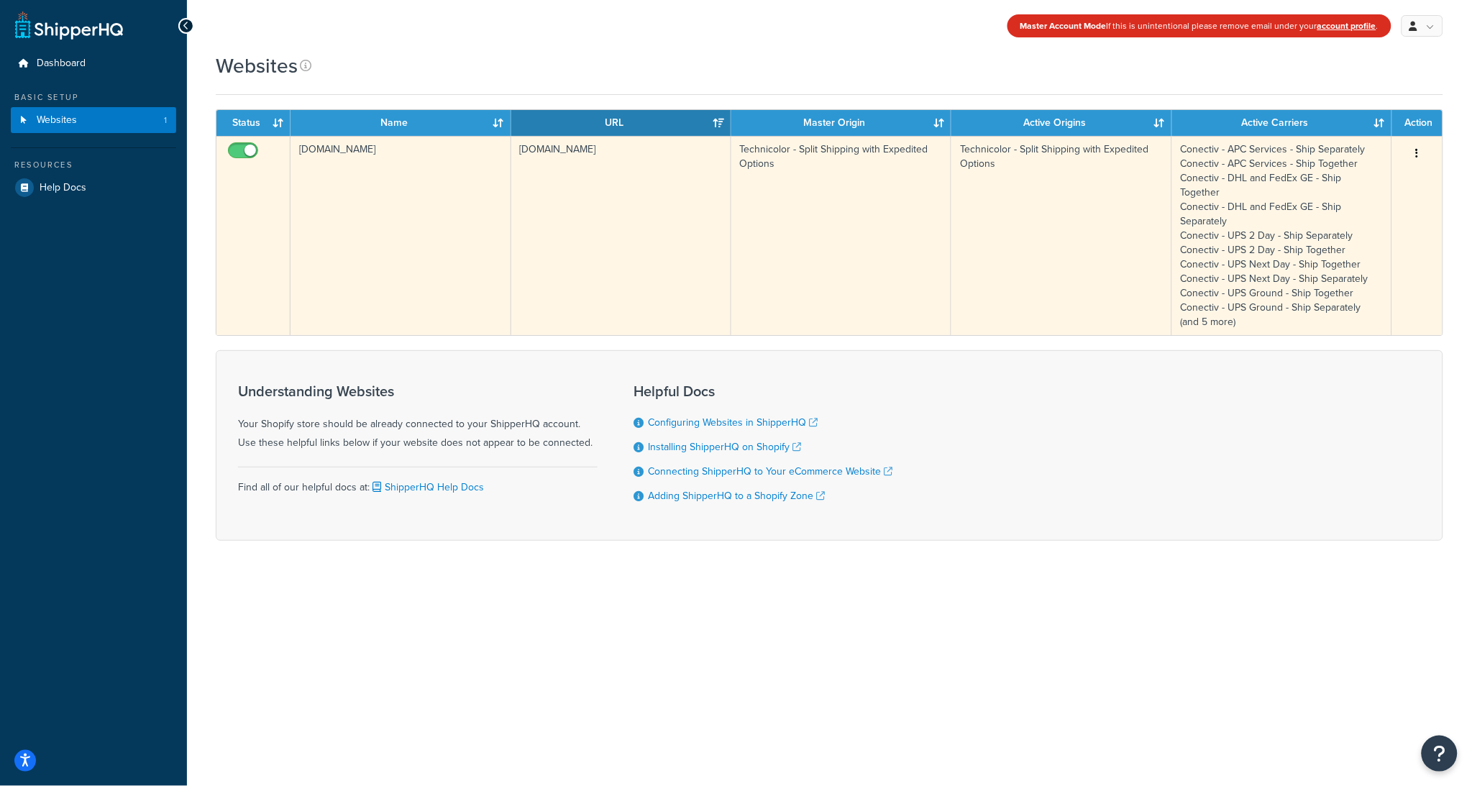
click at [1421, 156] on button "button" at bounding box center [1418, 153] width 20 height 23
click at [1359, 187] on link "Edit" at bounding box center [1360, 182] width 114 height 29
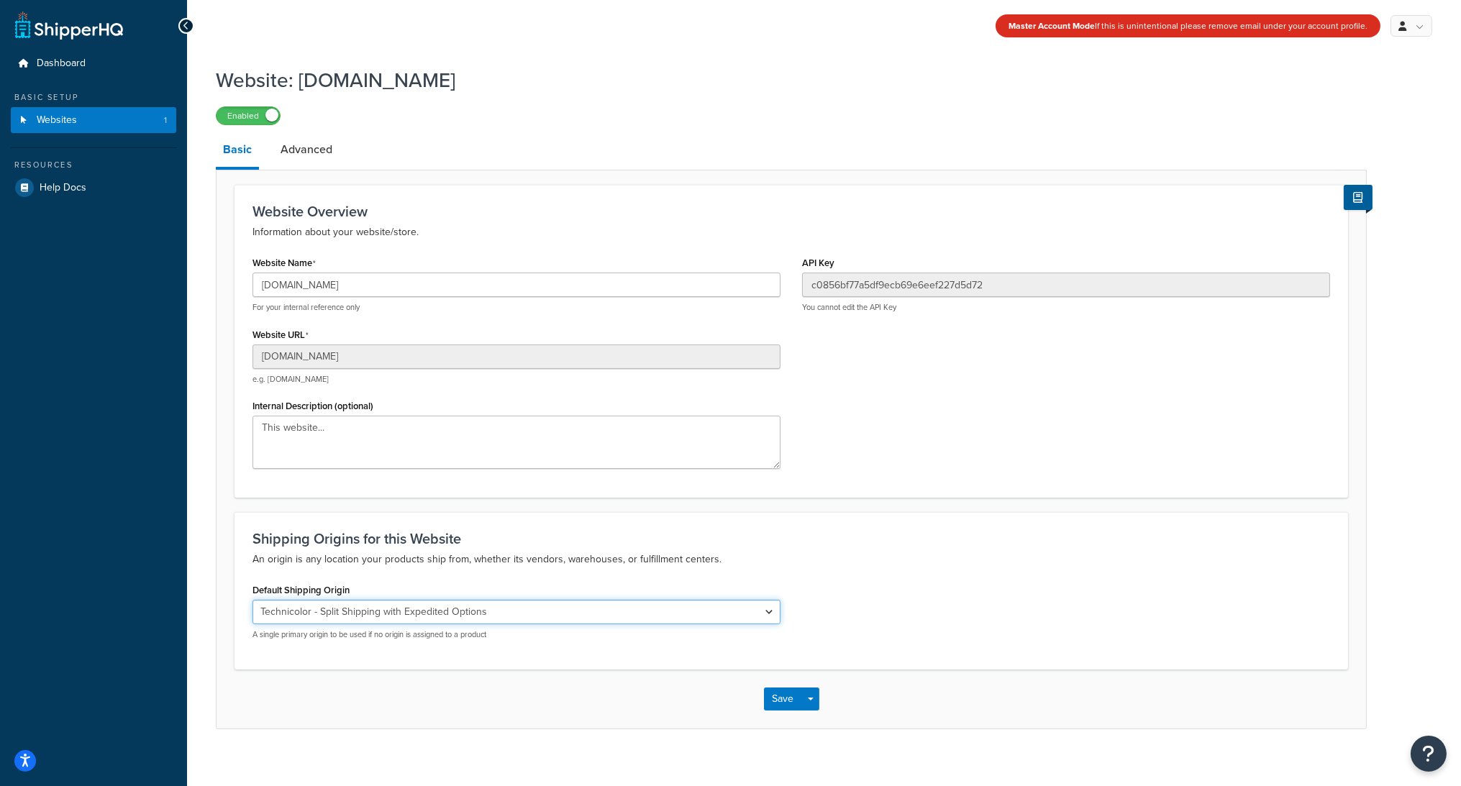
click at [455, 609] on select "El Famoso Artist Endeavor (OG) Graphik Dimensions Artivise Printful [PERSON_NAM…" at bounding box center [516, 612] width 528 height 24
select select "68760"
click at [252, 600] on select "El Famoso Artist Endeavor (OG) Graphik Dimensions Artivise Printful [PERSON_NAM…" at bounding box center [516, 612] width 528 height 24
click at [790, 695] on button "Save" at bounding box center [783, 699] width 39 height 23
